Goal: Information Seeking & Learning: Learn about a topic

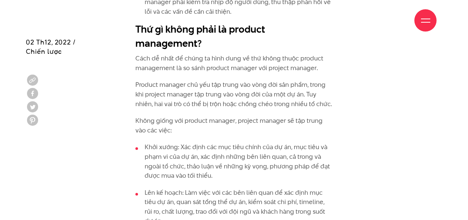
scroll to position [961, 0]
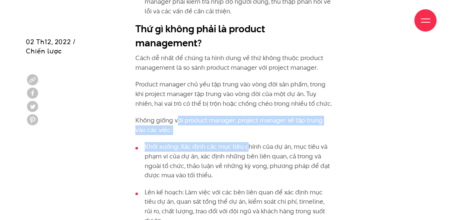
drag, startPoint x: 177, startPoint y: 103, endPoint x: 249, endPoint y: 133, distance: 77.4
click at [249, 142] on li "Khởi xướng: Xác định các mục tiêu chính của dự án, mục tiêu và phạm vi của dự á…" at bounding box center [234, 161] width 197 height 38
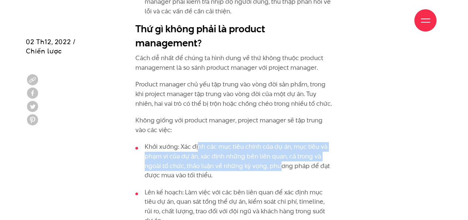
drag, startPoint x: 198, startPoint y: 130, endPoint x: 279, endPoint y: 152, distance: 83.7
click at [279, 152] on li "Khởi xướng: Xác định các mục tiêu chính của dự án, mục tiêu và phạm vi của dự á…" at bounding box center [234, 161] width 197 height 38
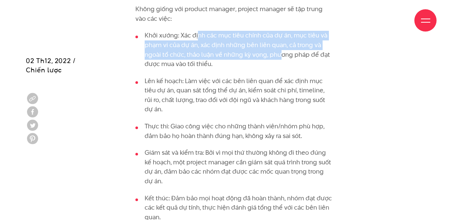
scroll to position [1146, 0]
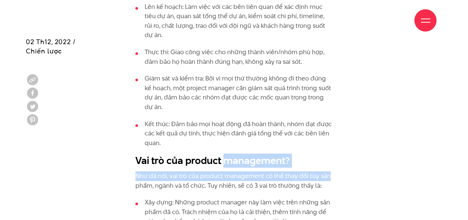
drag, startPoint x: 227, startPoint y: 136, endPoint x: 334, endPoint y: 145, distance: 108.2
click at [334, 147] on div "Chúng ta có nhiều định nghĩa về product management và điều này hoàn toàn dễ hiể…" at bounding box center [234, 198] width 208 height 1477
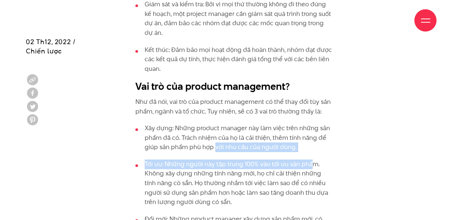
drag, startPoint x: 220, startPoint y: 121, endPoint x: 317, endPoint y: 133, distance: 98.5
click at [317, 133] on ul "Xây dựng: Những product manager này làm việc trên những sản phẩm đã có. Trách n…" at bounding box center [234, 187] width 197 height 128
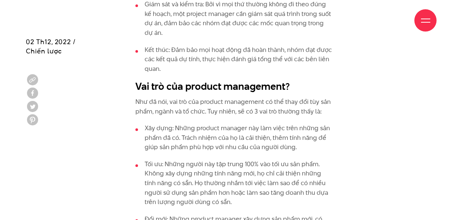
click at [318, 134] on ul "Xây dựng: Những product manager này làm việc trên những sản phẩm đã có. Trách n…" at bounding box center [234, 187] width 197 height 128
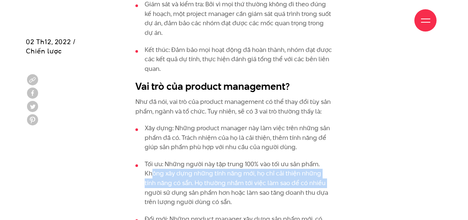
drag, startPoint x: 154, startPoint y: 153, endPoint x: 315, endPoint y: 156, distance: 161.5
click at [315, 159] on li "Tối ưu: Những người này tập trung 100% vào tối ưu sản phẩm. Không xây dựng nhữn…" at bounding box center [234, 182] width 197 height 47
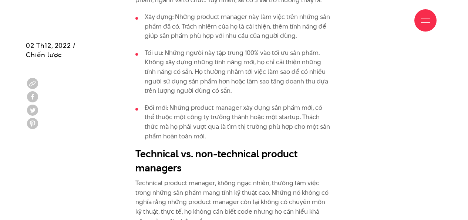
scroll to position [1442, 0]
